Goal: Navigation & Orientation: Find specific page/section

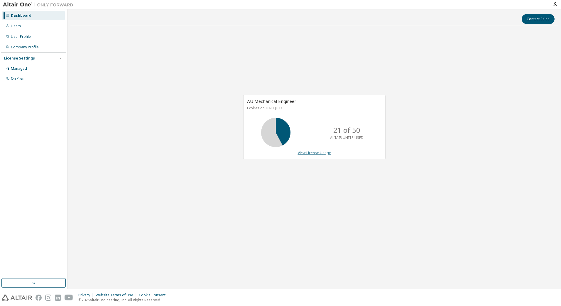
click at [309, 155] on link "View License Usage" at bounding box center [314, 153] width 33 height 5
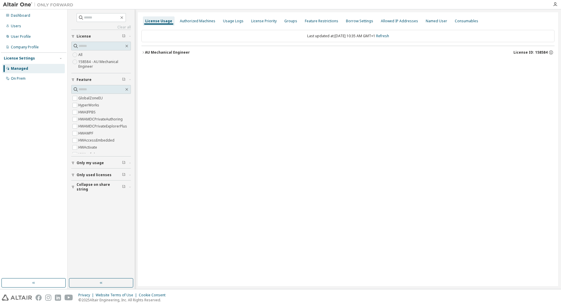
click at [143, 52] on icon "button" at bounding box center [143, 53] width 4 height 4
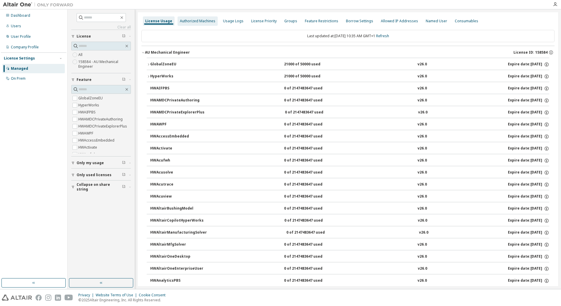
click at [184, 24] on div "Authorized Machines" at bounding box center [198, 20] width 40 height 9
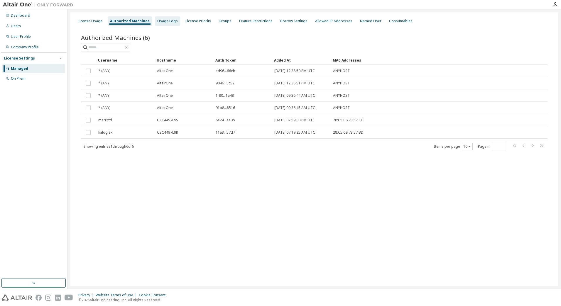
click at [158, 22] on div "Usage Logs" at bounding box center [167, 21] width 21 height 5
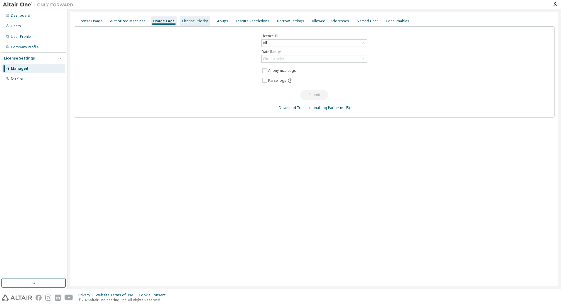
click at [186, 21] on div "License Priority" at bounding box center [195, 21] width 26 height 5
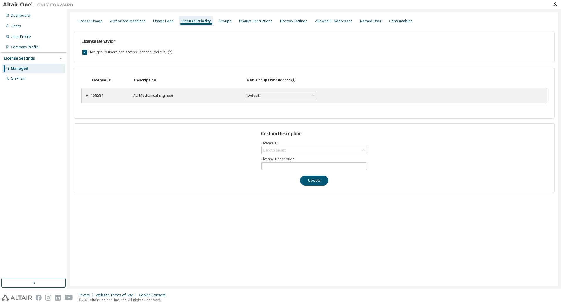
click at [28, 65] on div "Managed" at bounding box center [33, 68] width 62 height 9
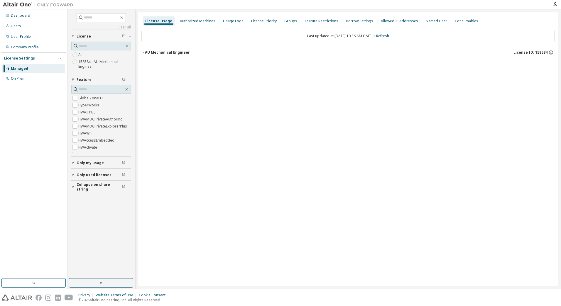
click at [146, 51] on div "AU Mechanical Engineer" at bounding box center [167, 52] width 45 height 5
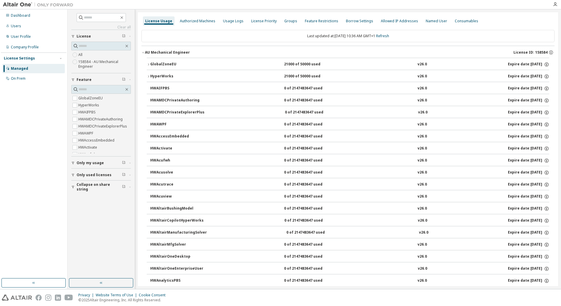
click at [146, 51] on div "AU Mechanical Engineer" at bounding box center [167, 52] width 45 height 5
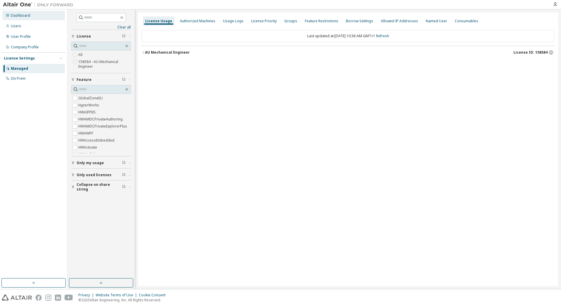
click at [19, 13] on div "Dashboard" at bounding box center [20, 15] width 19 height 5
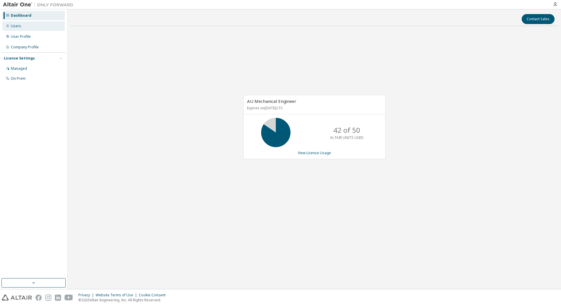
click at [21, 26] on div "Users" at bounding box center [33, 25] width 62 height 9
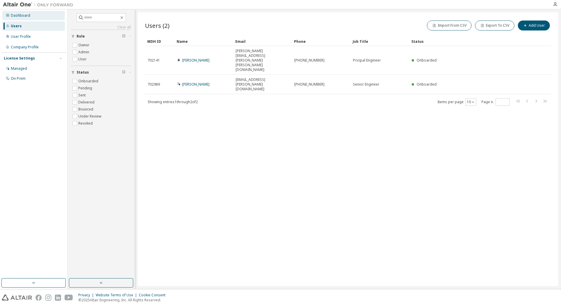
click at [15, 16] on div "Dashboard" at bounding box center [20, 15] width 19 height 5
